Goal: Use online tool/utility: Utilize a website feature to perform a specific function

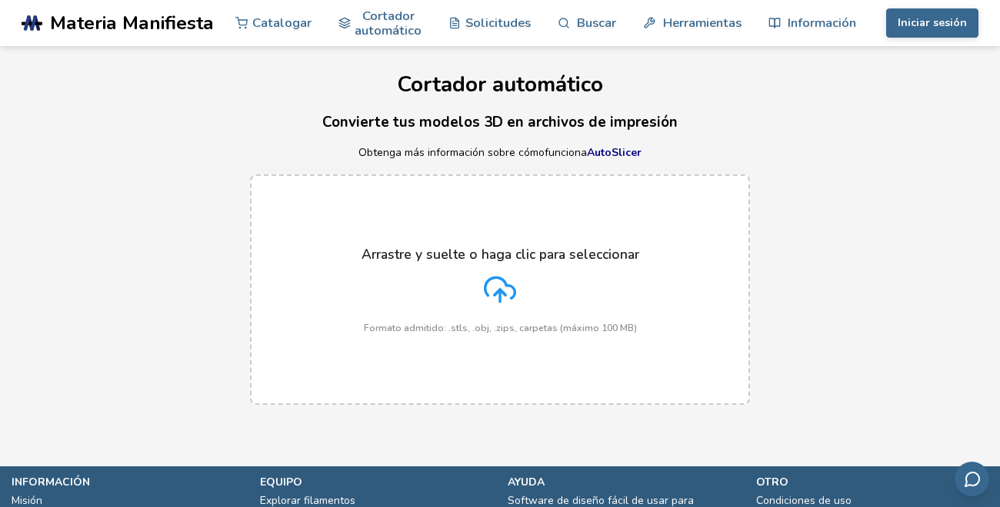
click at [497, 294] on icon at bounding box center [500, 290] width 32 height 32
click at [0, 0] on input "Arrastre y suelte o haga clic para seleccionar Formato admitido: .stls, .obj, .…" at bounding box center [0, 0] width 0 height 0
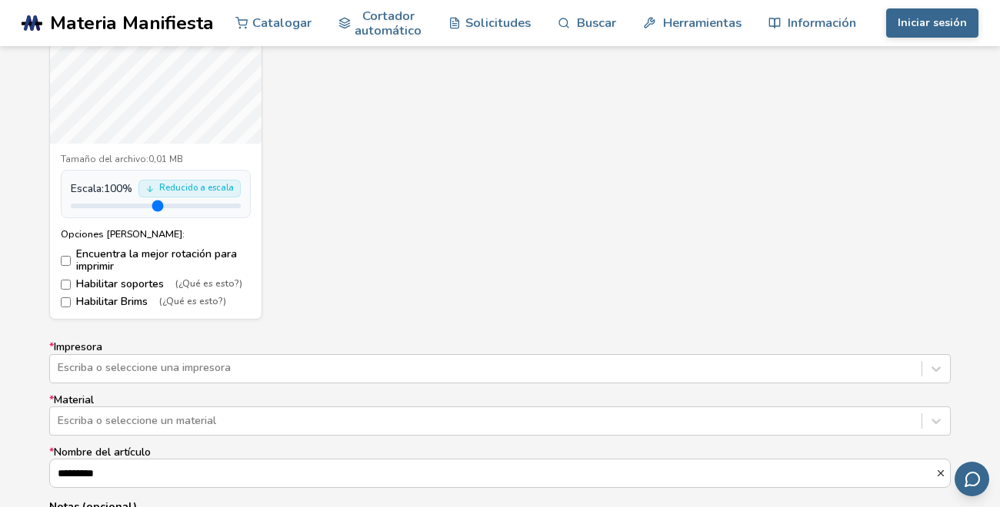
scroll to position [732, 0]
click at [271, 365] on div "Escriba o seleccione una impresora" at bounding box center [499, 366] width 901 height 29
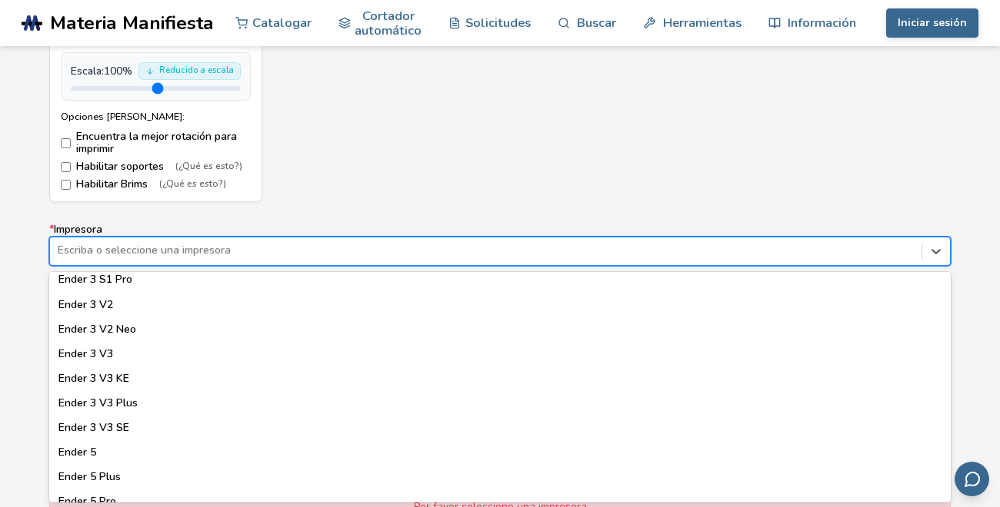
scroll to position [1038, 0]
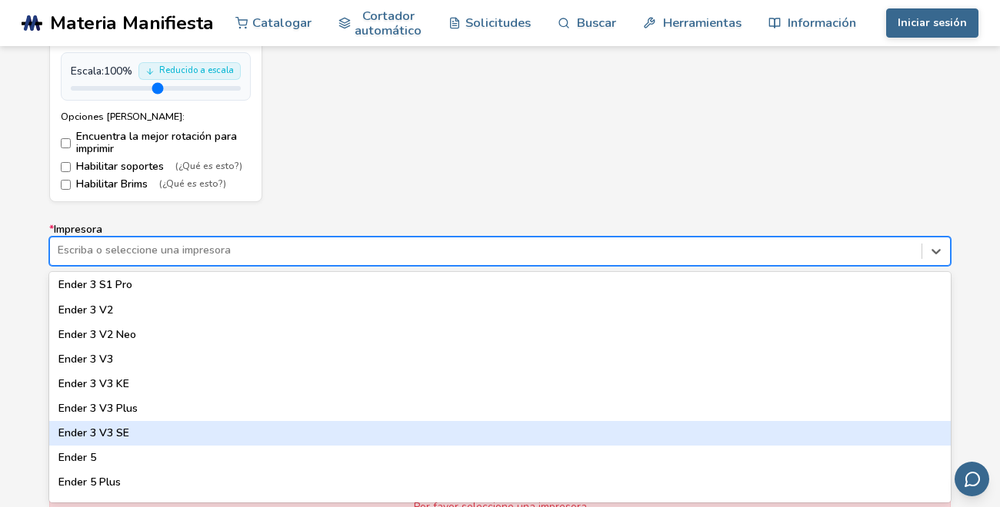
click at [129, 441] on div "Ender 3 V3 SE" at bounding box center [499, 433] width 901 height 25
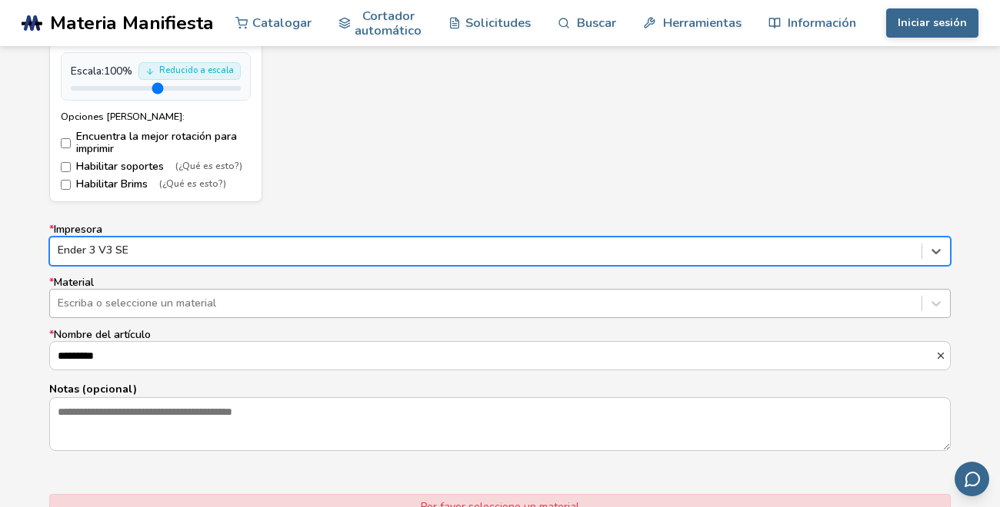
click at [129, 296] on div at bounding box center [486, 303] width 856 height 15
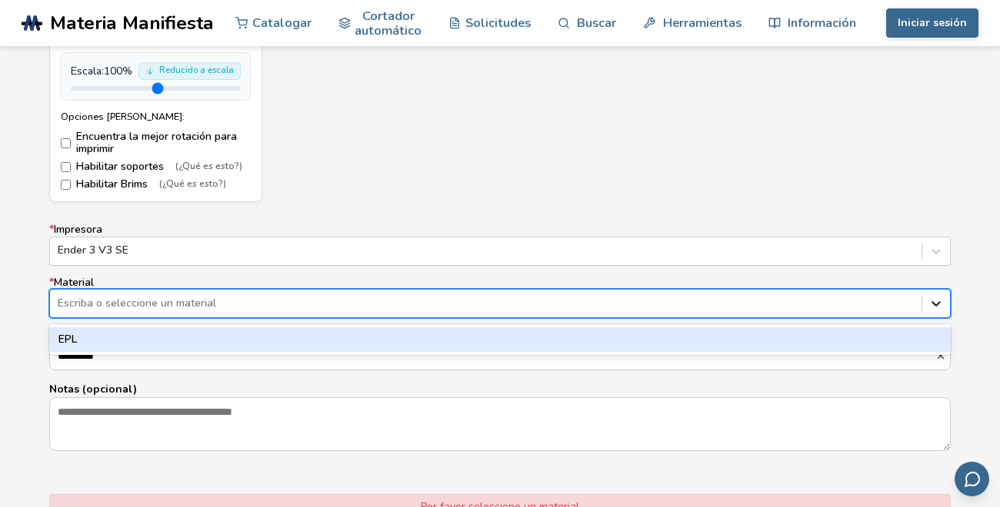
click at [932, 305] on icon at bounding box center [935, 303] width 15 height 15
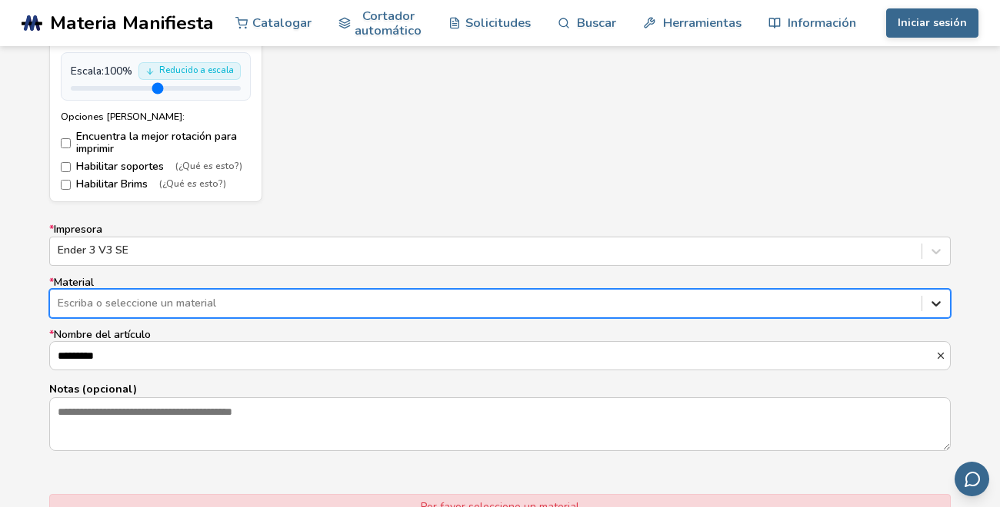
click at [932, 305] on icon at bounding box center [935, 303] width 15 height 15
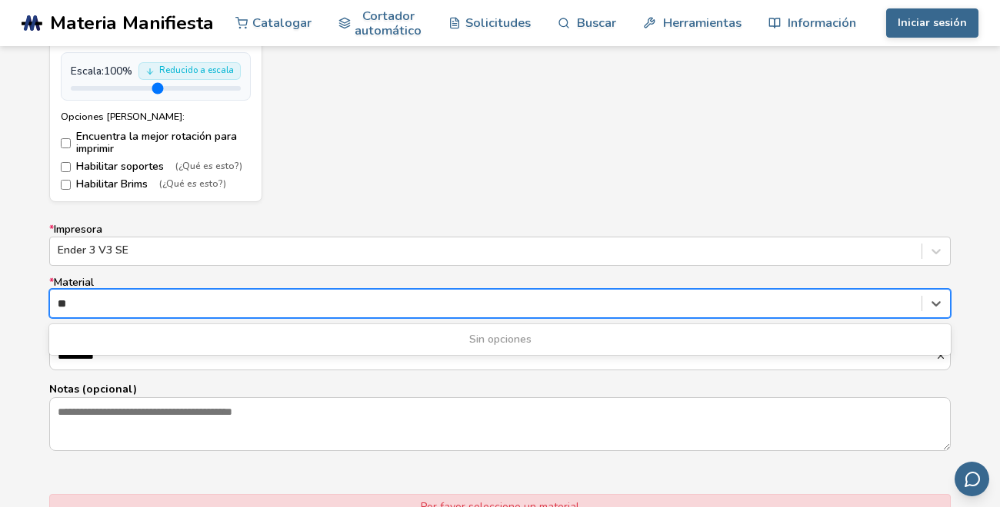
type input "***"
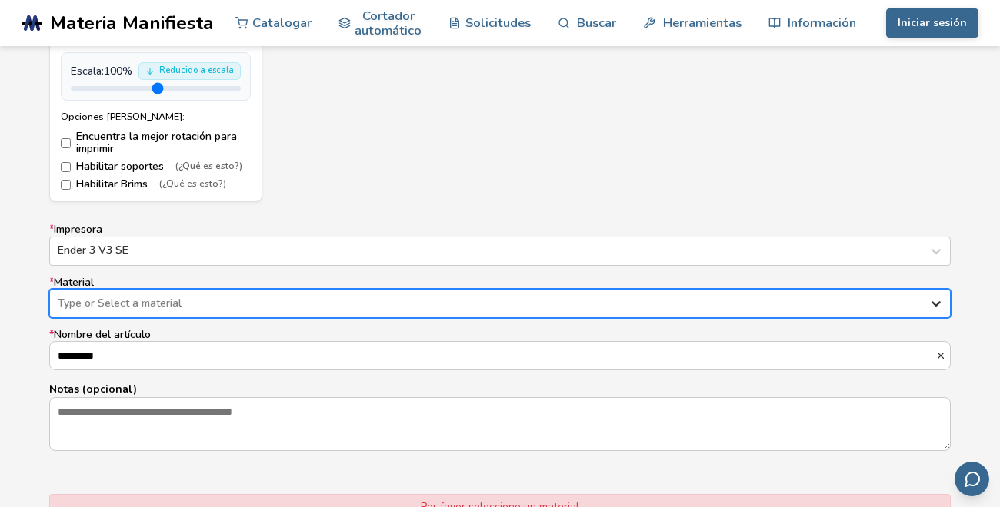
click at [939, 297] on icon at bounding box center [935, 303] width 15 height 15
click at [883, 304] on div at bounding box center [486, 303] width 856 height 15
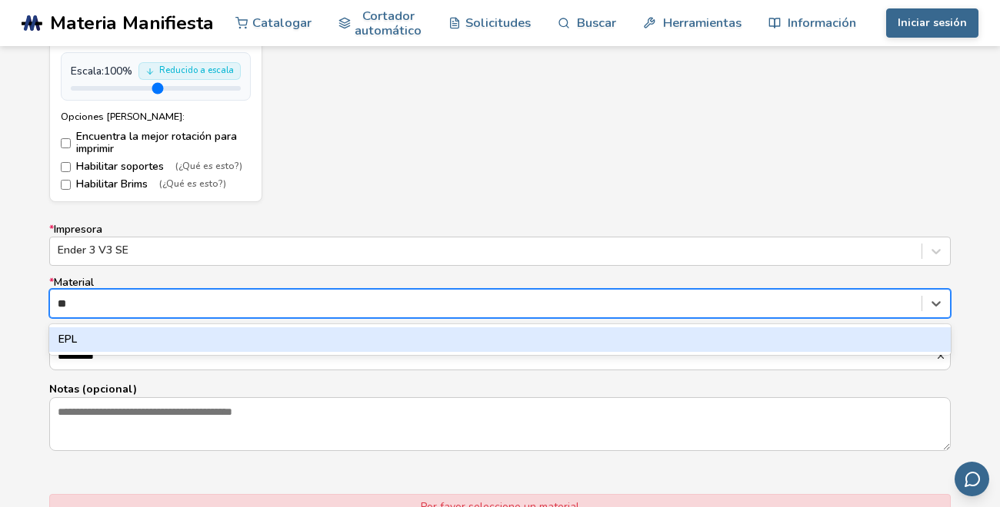
type input "***"
click at [850, 334] on div "EPL" at bounding box center [499, 340] width 901 height 25
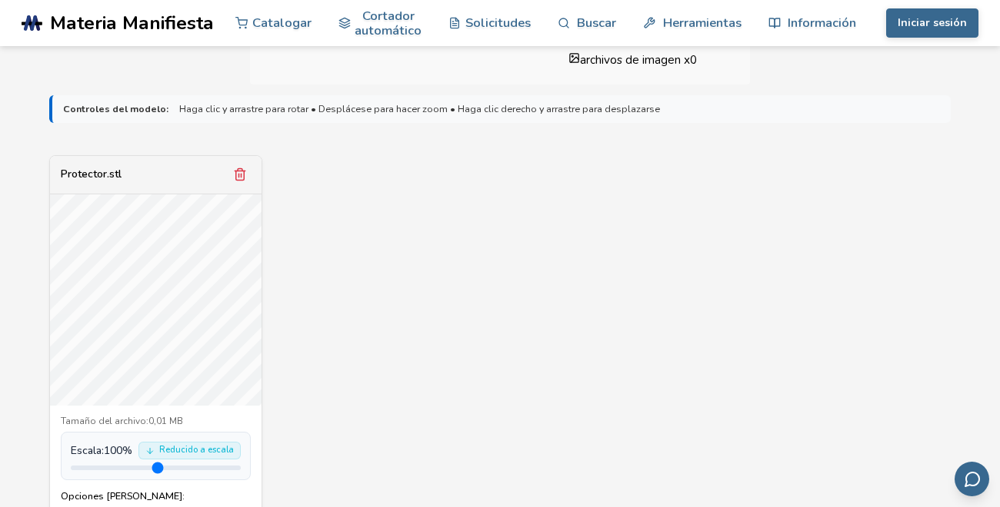
scroll to position [464, 0]
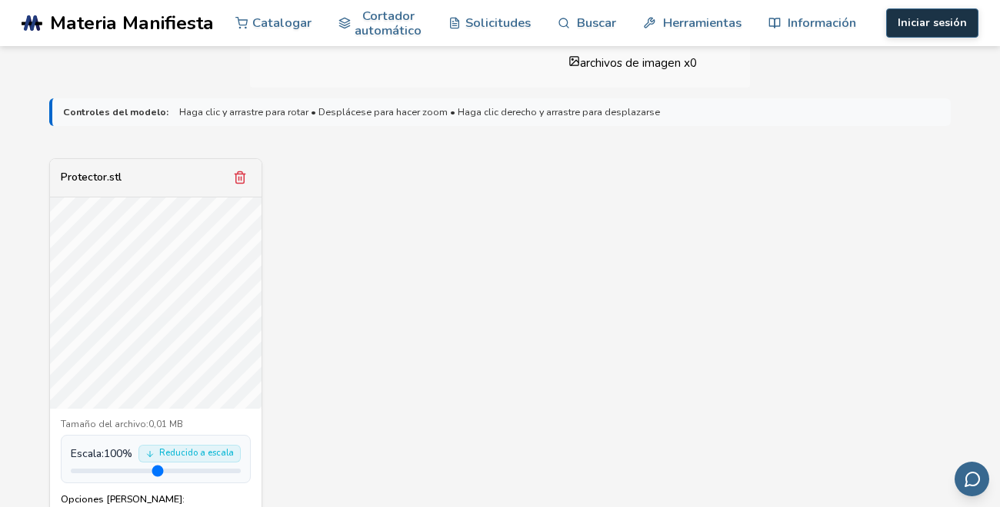
click at [923, 32] on button "Iniciar sesión" at bounding box center [932, 22] width 92 height 29
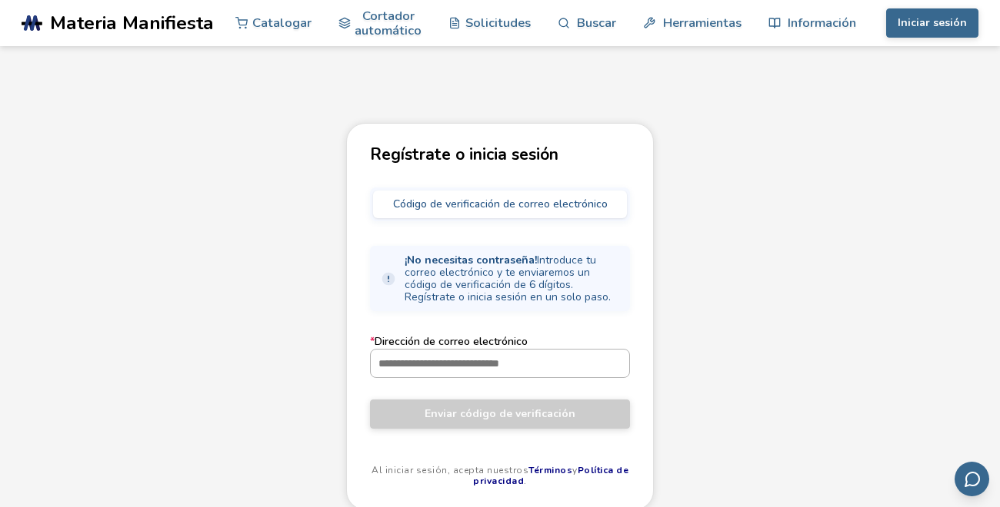
click at [398, 363] on input "* Dirección de correo electrónico" at bounding box center [500, 364] width 258 height 28
click at [74, 205] on div "Regístrate o inicia sesión Código de verificación de correo electrónico ¡No nec…" at bounding box center [500, 355] width 1000 height 464
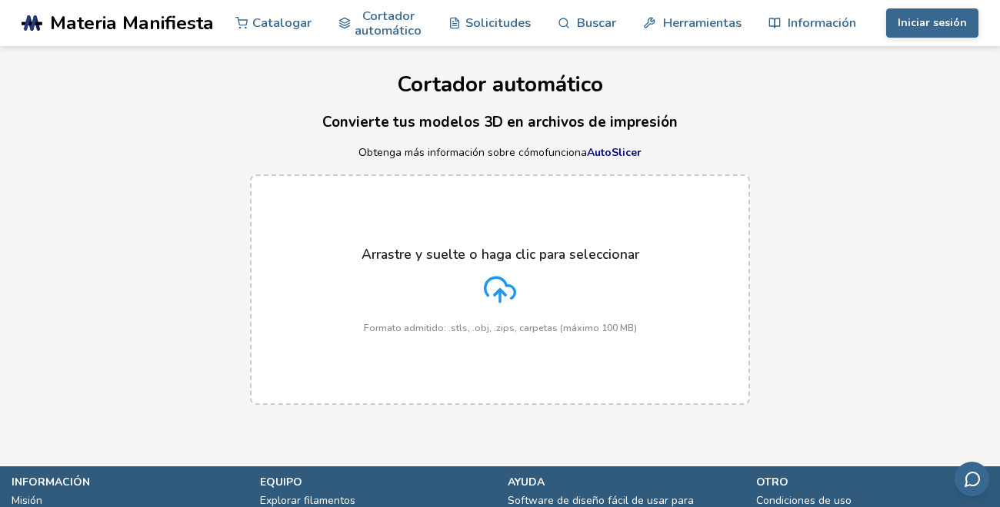
click at [507, 288] on icon at bounding box center [500, 290] width 32 height 32
click at [0, 0] on input "Arrastre y suelte o haga clic para seleccionar Formato admitido: .stls, .obj, .…" at bounding box center [0, 0] width 0 height 0
